Goal: Book appointment/travel/reservation

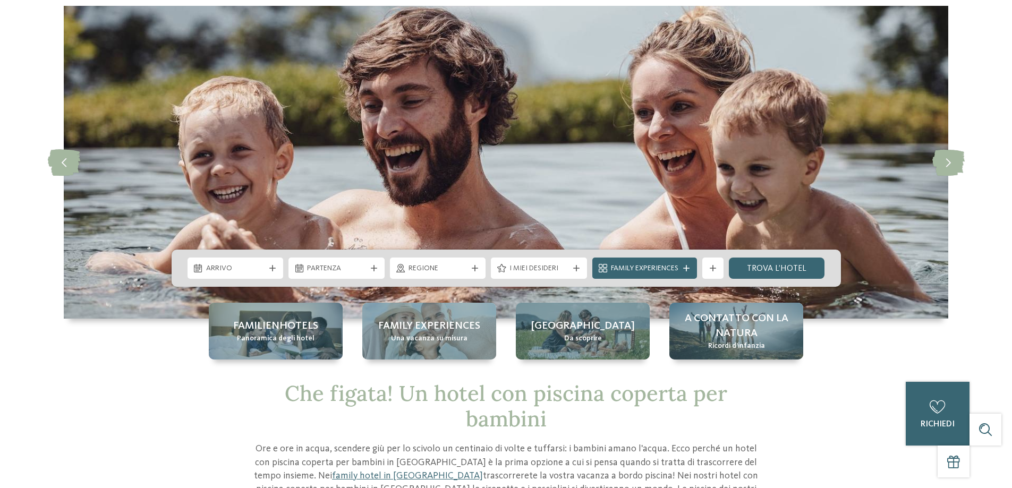
scroll to position [53, 0]
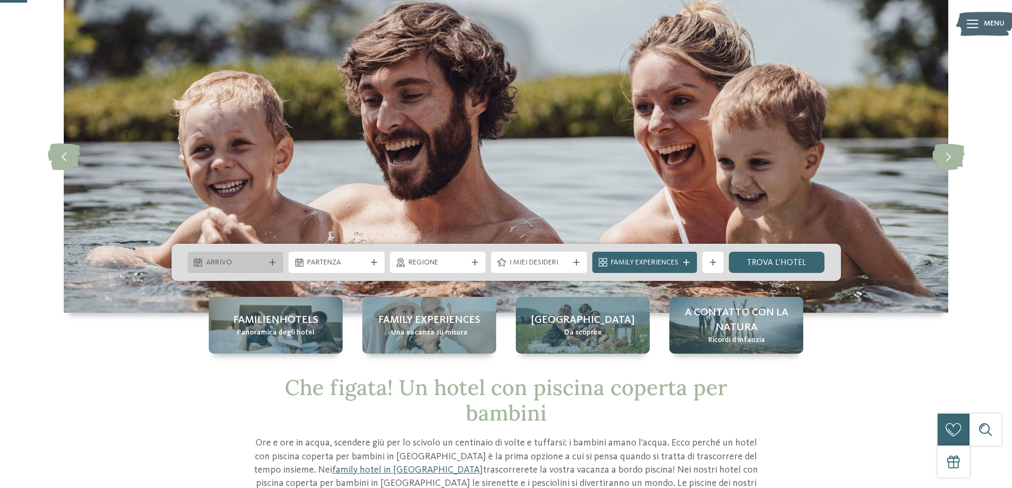
click at [266, 261] on div "Arrivo" at bounding box center [236, 263] width 64 height 12
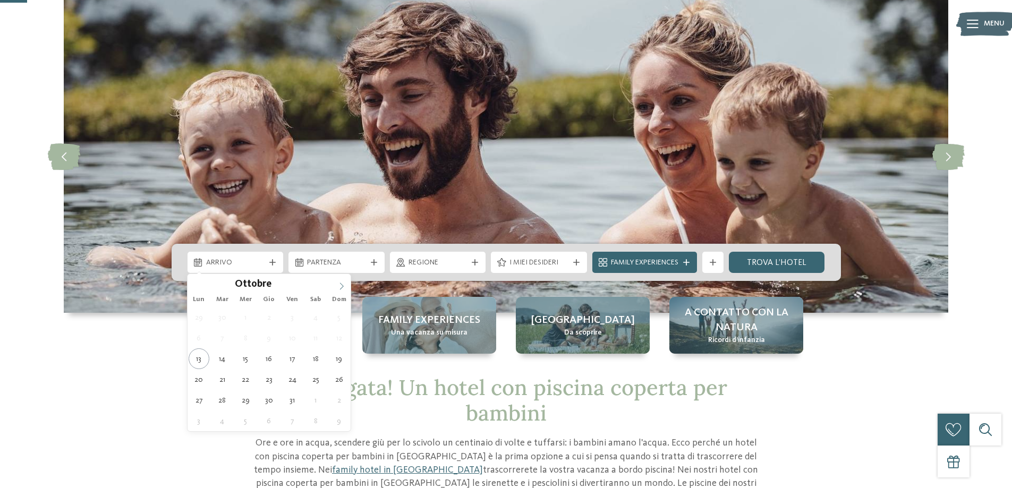
click at [335, 287] on span at bounding box center [342, 283] width 18 height 18
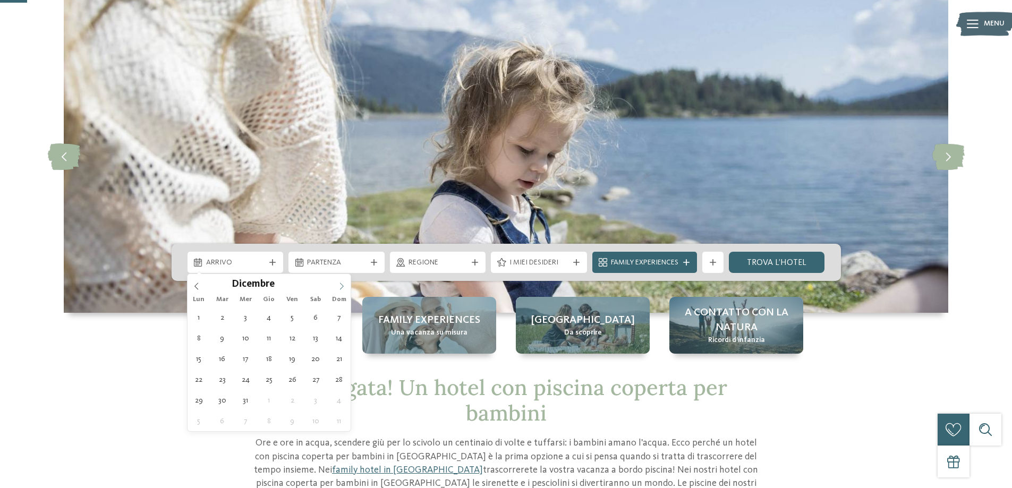
click at [335, 287] on span at bounding box center [342, 283] width 18 height 18
type div "[DATE]"
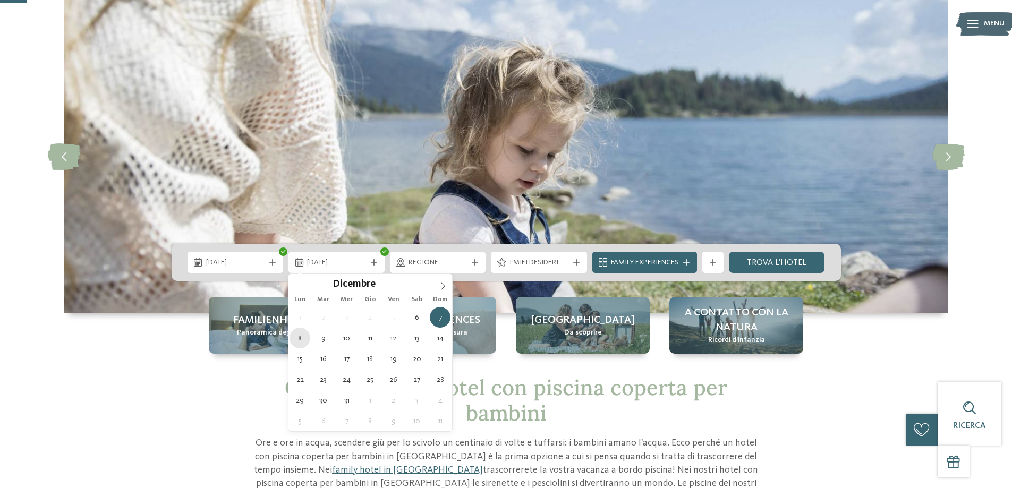
type div "[DATE]"
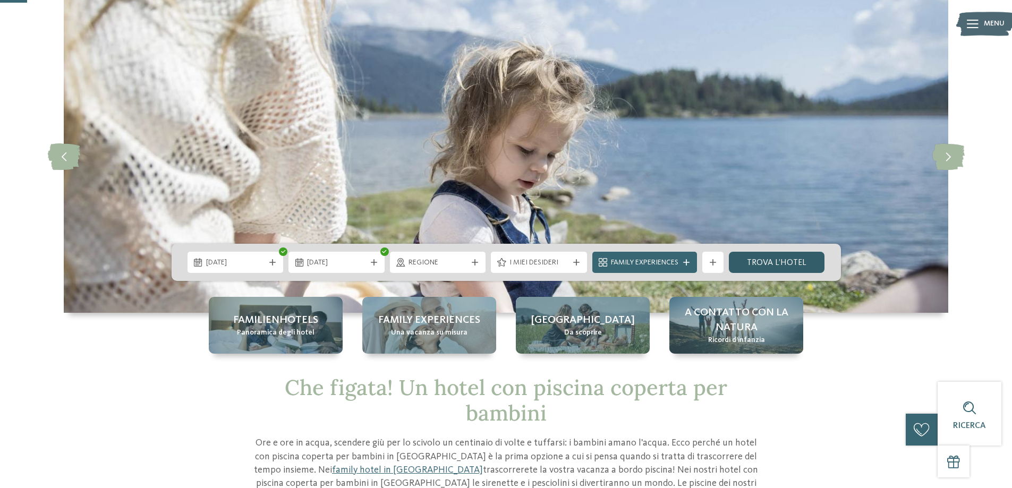
click at [777, 261] on link "trova l’hotel" at bounding box center [777, 262] width 96 height 21
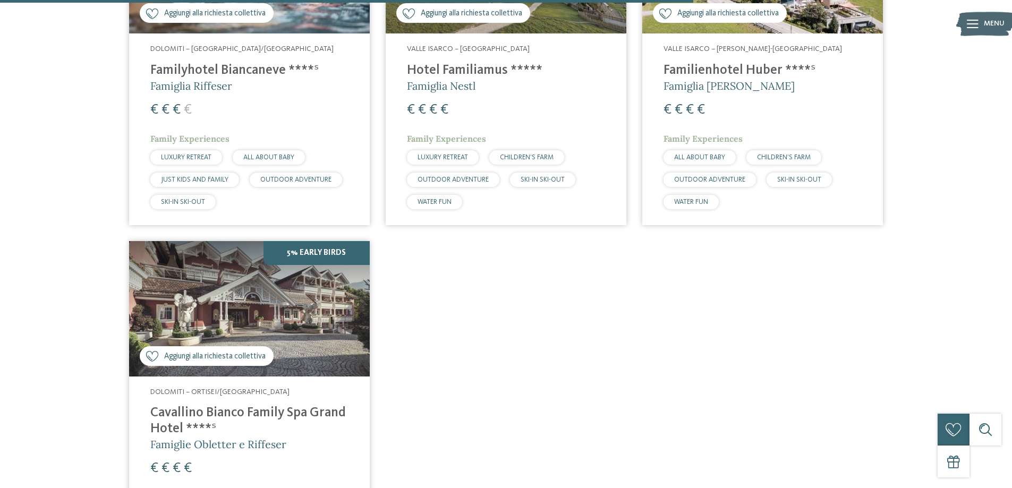
scroll to position [1571, 0]
